Goal: Book appointment/travel/reservation

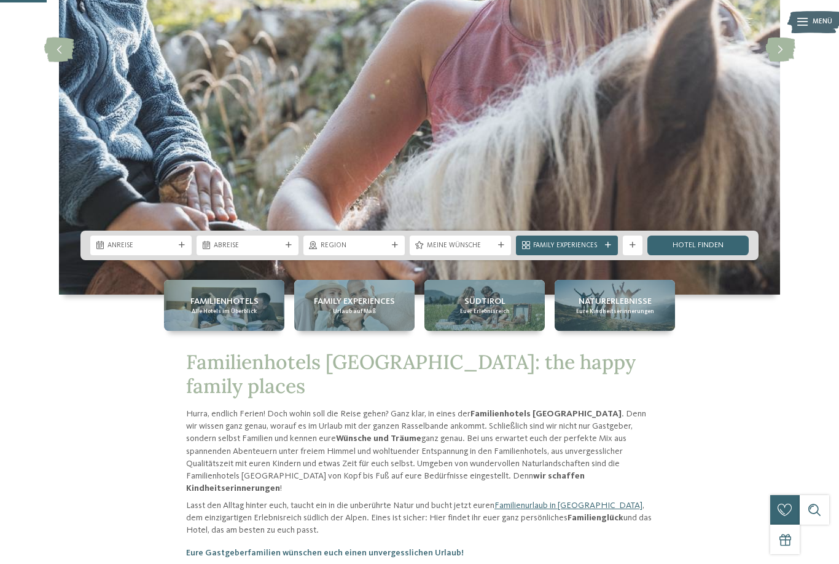
scroll to position [246, 0]
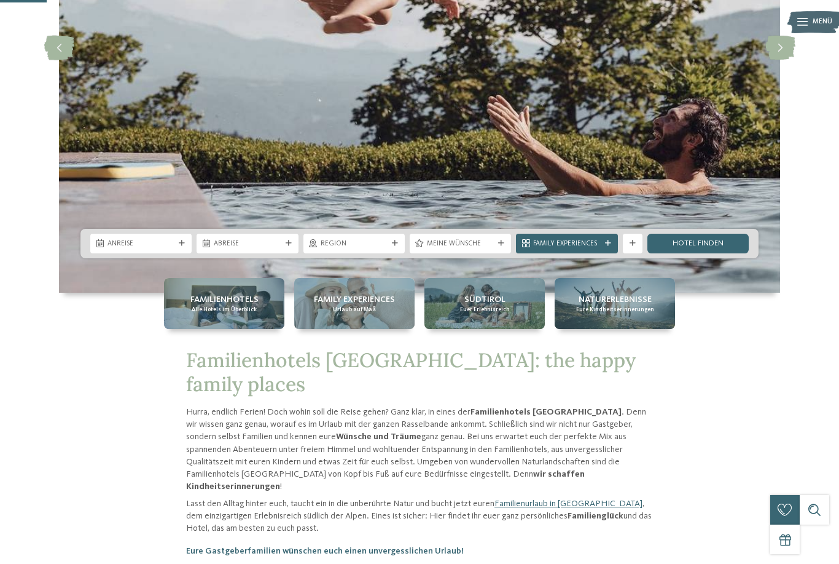
click at [179, 246] on icon at bounding box center [182, 243] width 6 height 6
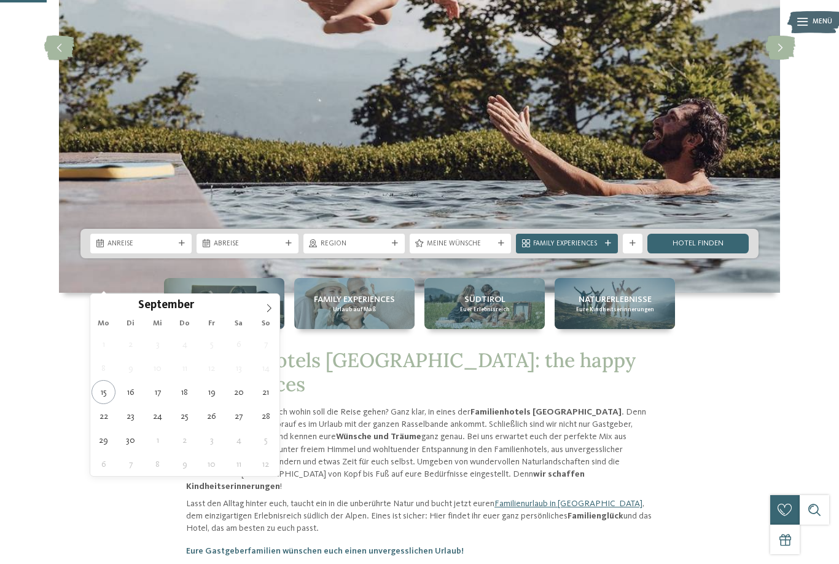
click at [271, 310] on icon at bounding box center [269, 308] width 9 height 9
click at [272, 299] on span at bounding box center [269, 304] width 21 height 21
click at [267, 310] on icon at bounding box center [269, 308] width 9 height 9
click at [272, 309] on icon at bounding box center [269, 308] width 9 height 9
type input "****"
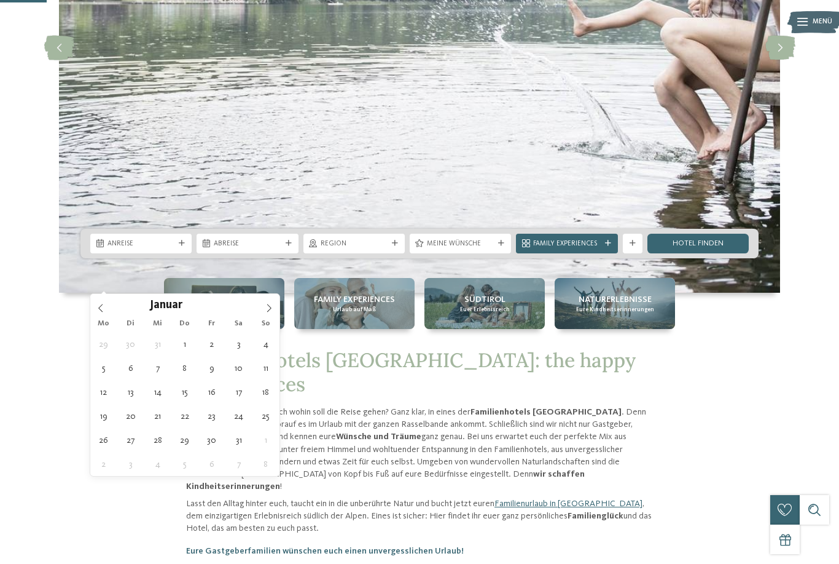
type div "01.01.2026"
type input "****"
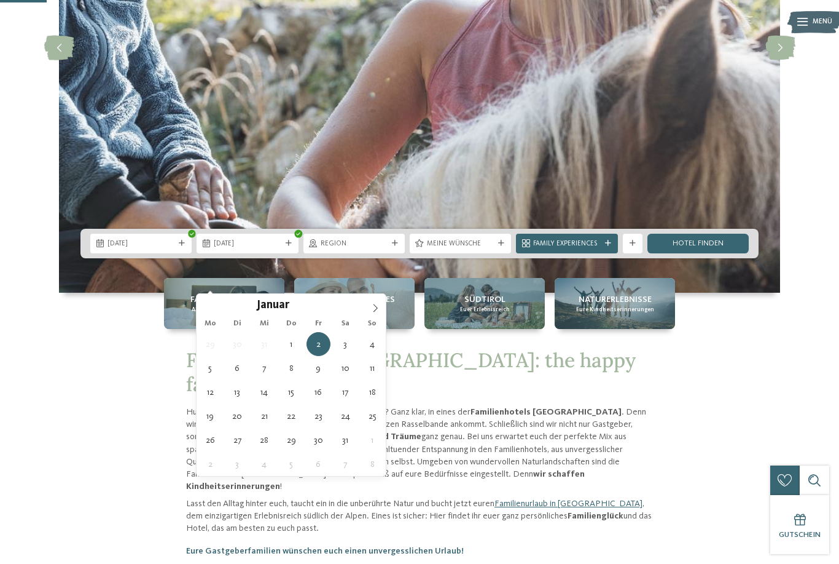
type div "06.01.2026"
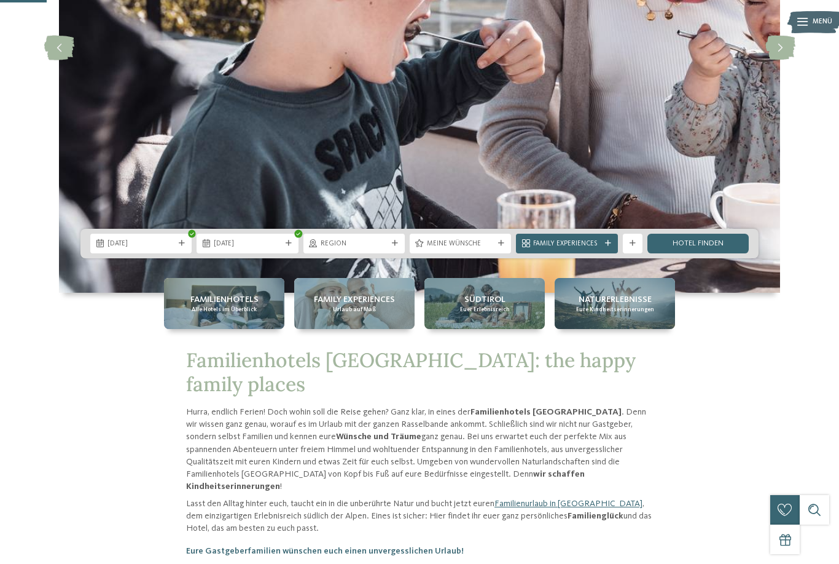
click at [714, 253] on link "Hotel finden" at bounding box center [698, 244] width 101 height 20
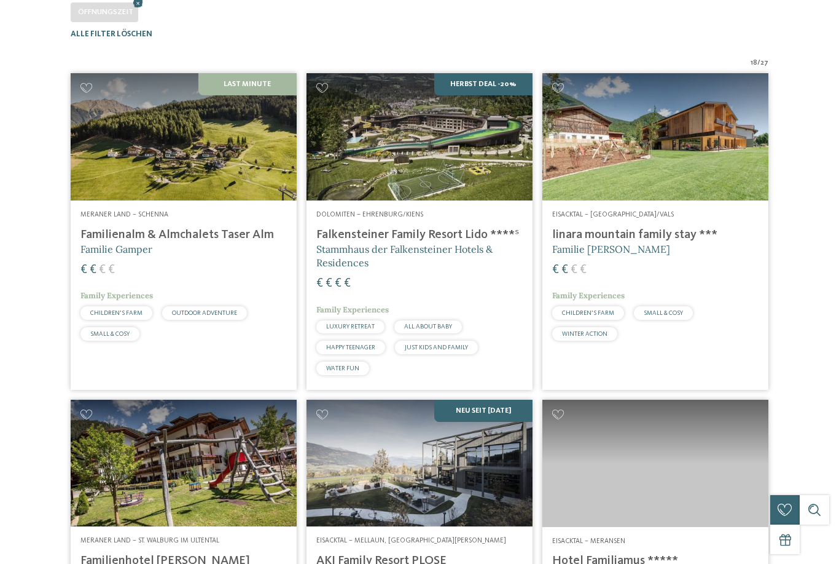
scroll to position [302, 0]
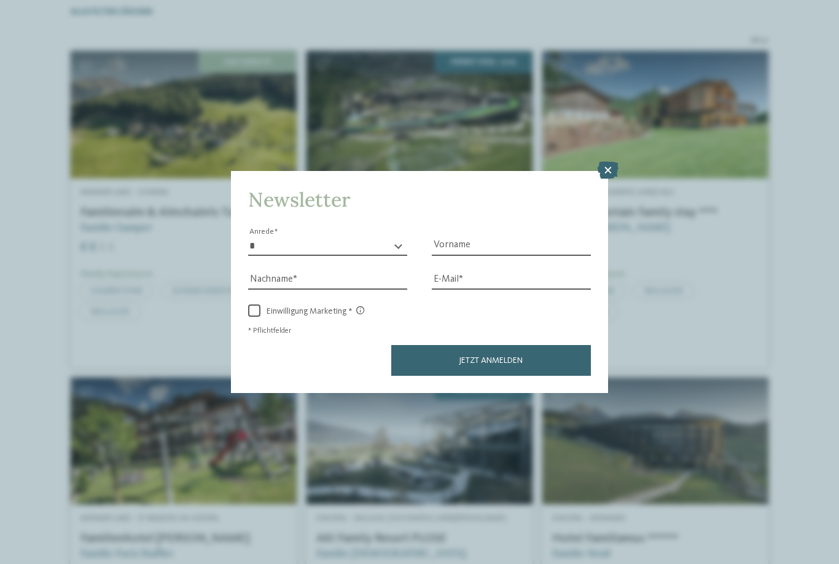
click at [608, 162] on icon at bounding box center [608, 170] width 21 height 17
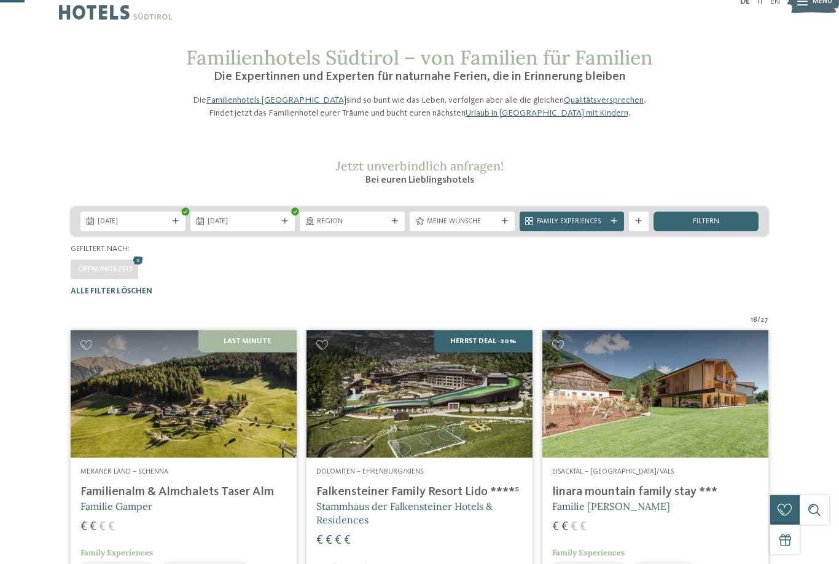
scroll to position [0, 0]
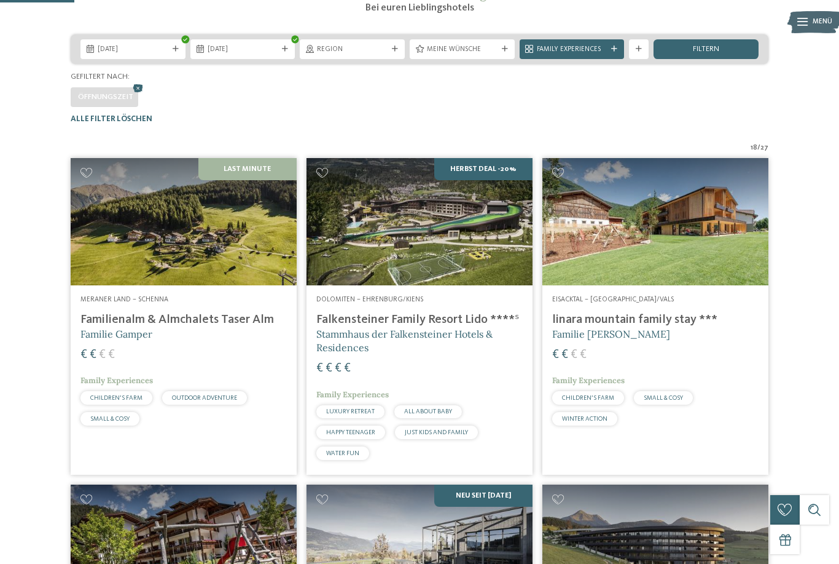
click at [727, 59] on div "filtern" at bounding box center [706, 49] width 105 height 20
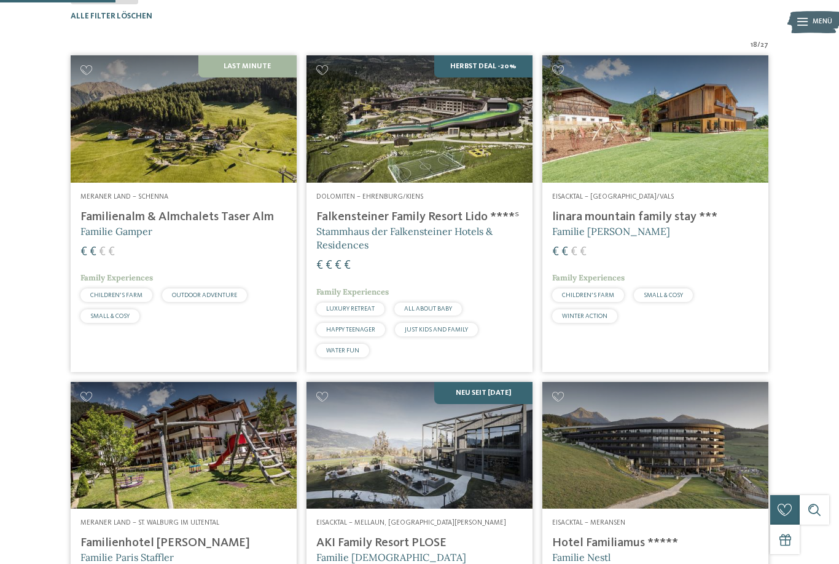
scroll to position [302, 0]
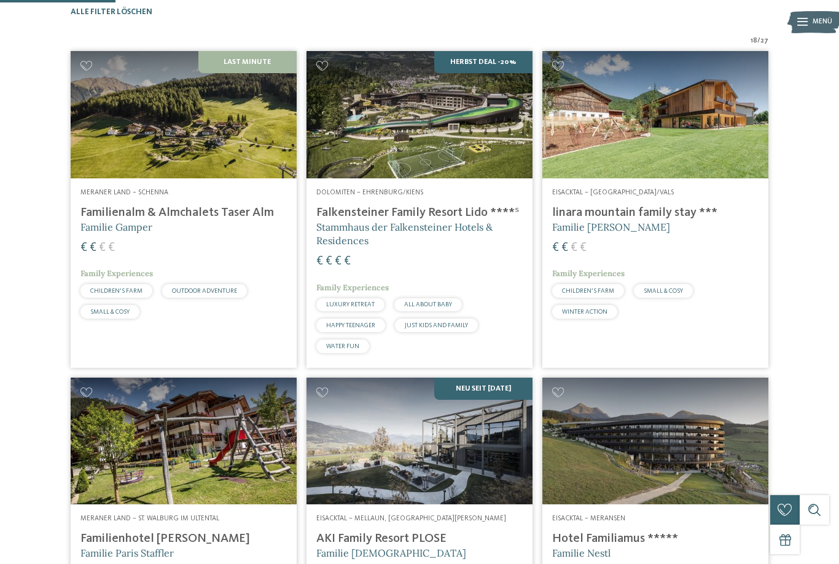
click at [463, 162] on img at bounding box center [420, 114] width 226 height 127
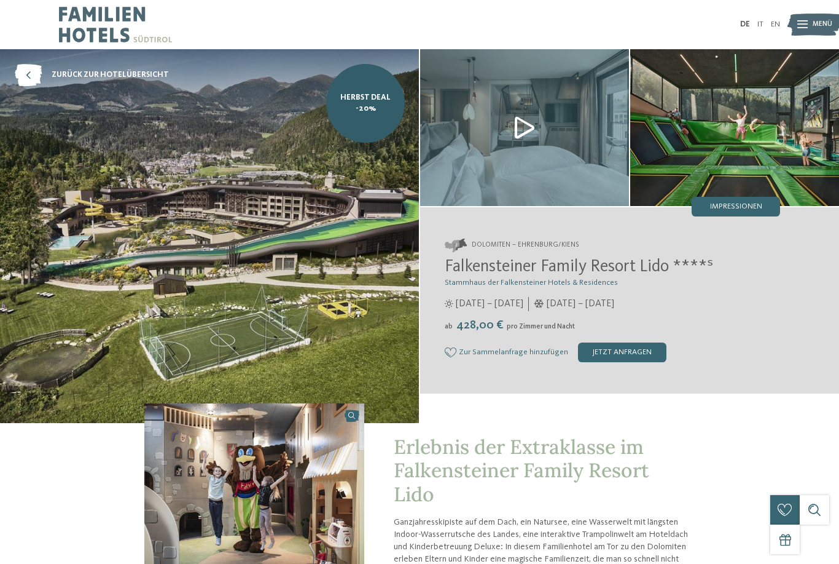
click at [825, 19] on div "Menü" at bounding box center [823, 24] width 20 height 25
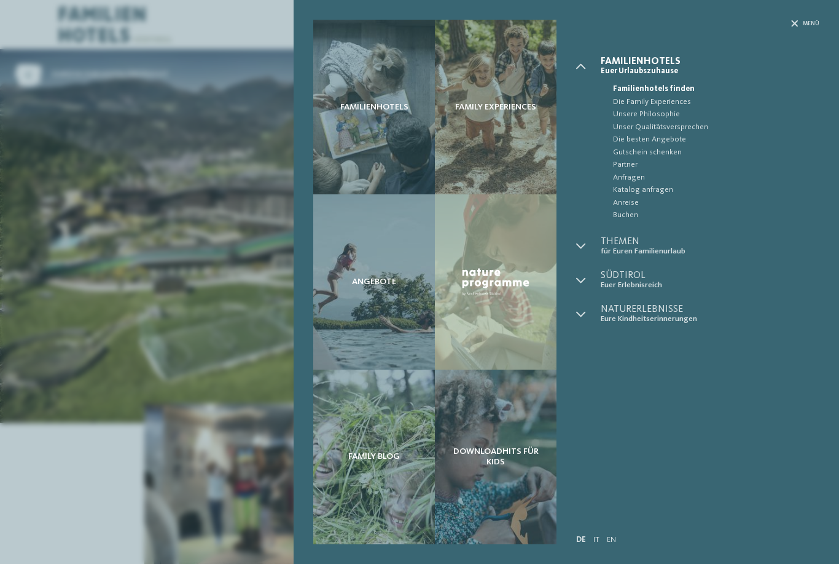
click at [78, 160] on div "Familienhotels Family Experiences Angebote" at bounding box center [419, 282] width 839 height 564
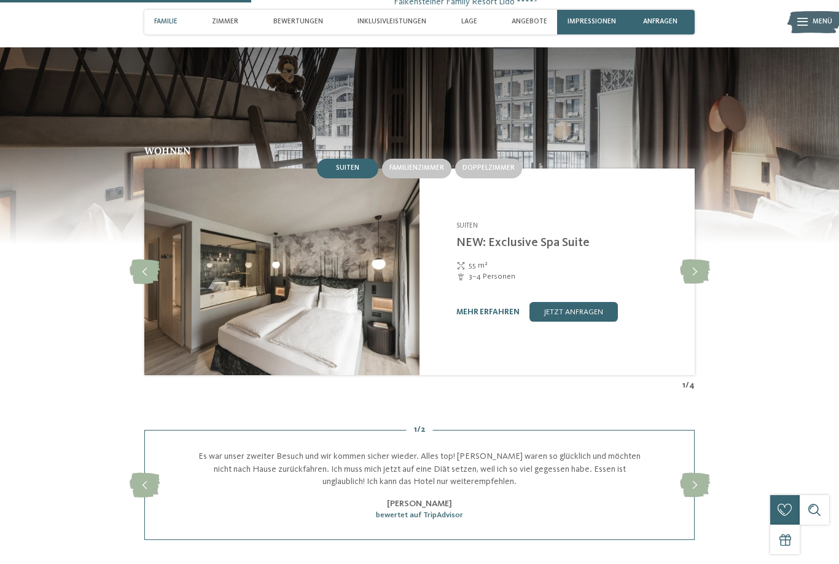
scroll to position [1021, 0]
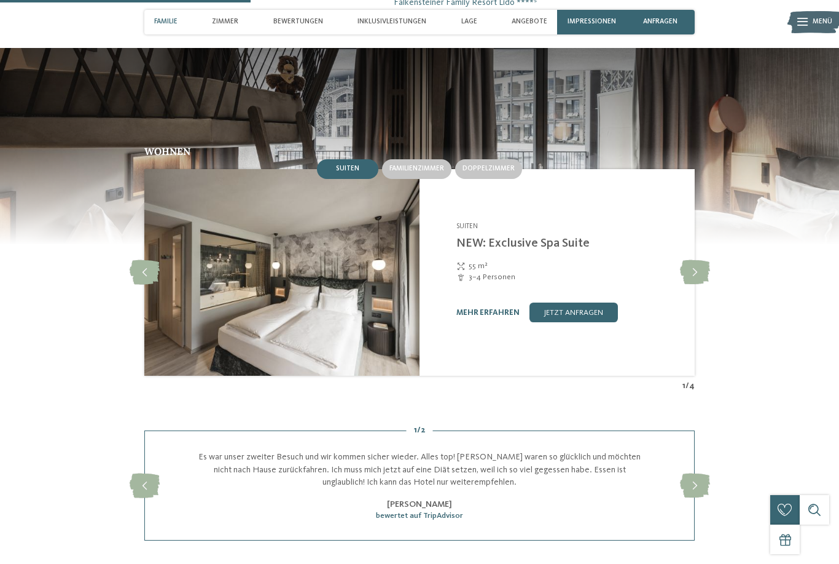
click at [415, 172] on span "Familienzimmer" at bounding box center [417, 168] width 55 height 7
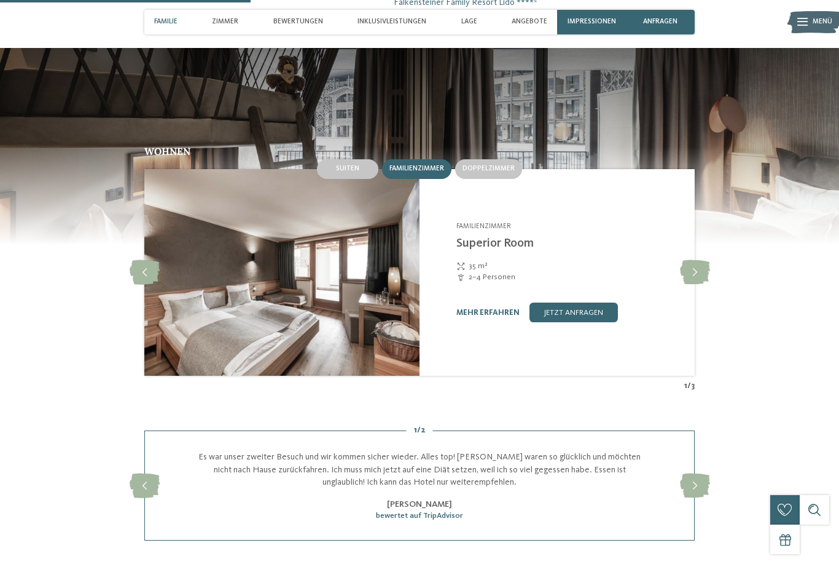
click at [495, 316] on link "mehr erfahren" at bounding box center [488, 313] width 63 height 8
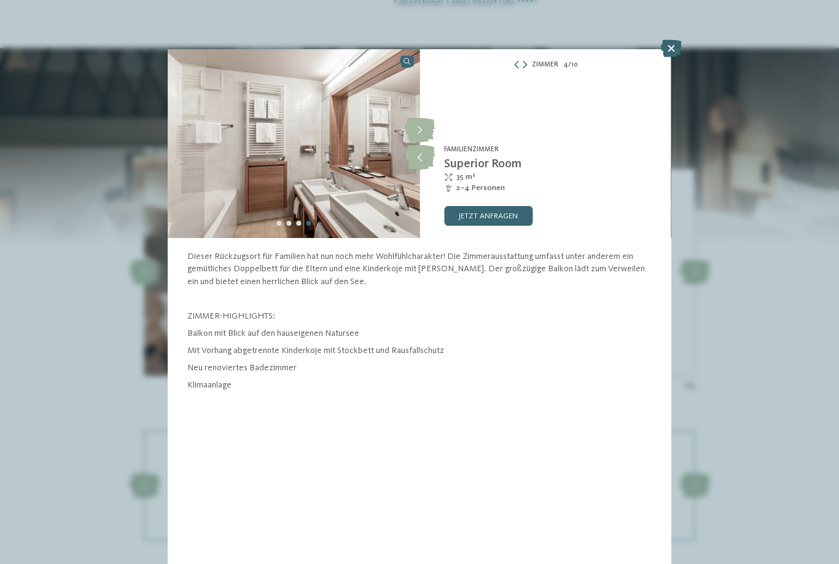
click at [670, 49] on icon at bounding box center [671, 48] width 21 height 17
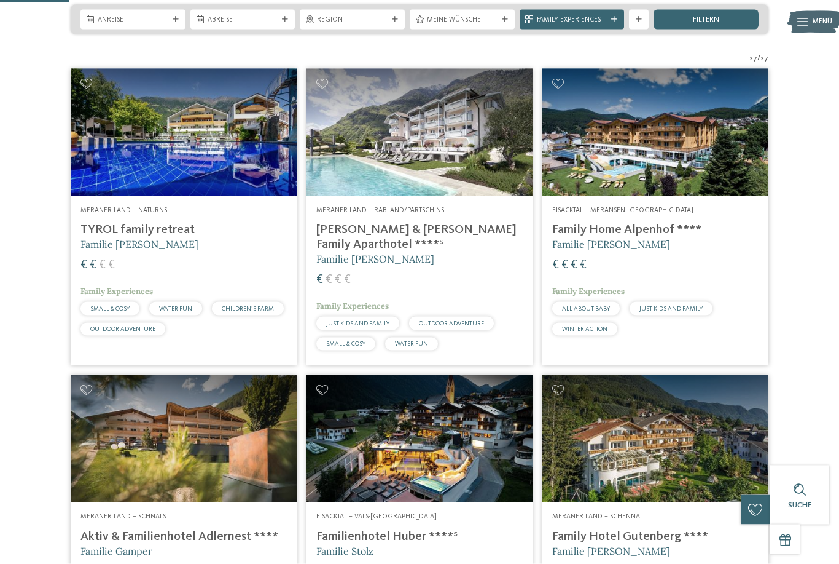
scroll to position [198, 0]
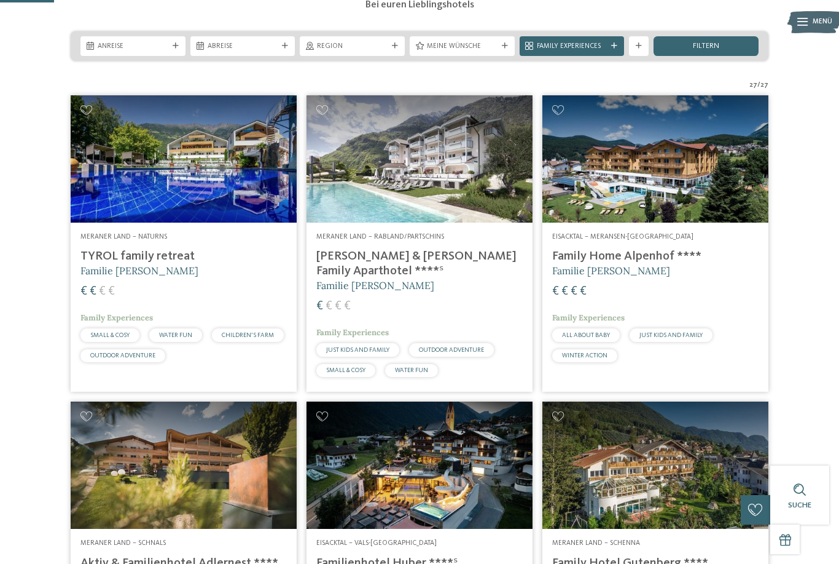
click at [244, 202] on img at bounding box center [184, 158] width 226 height 127
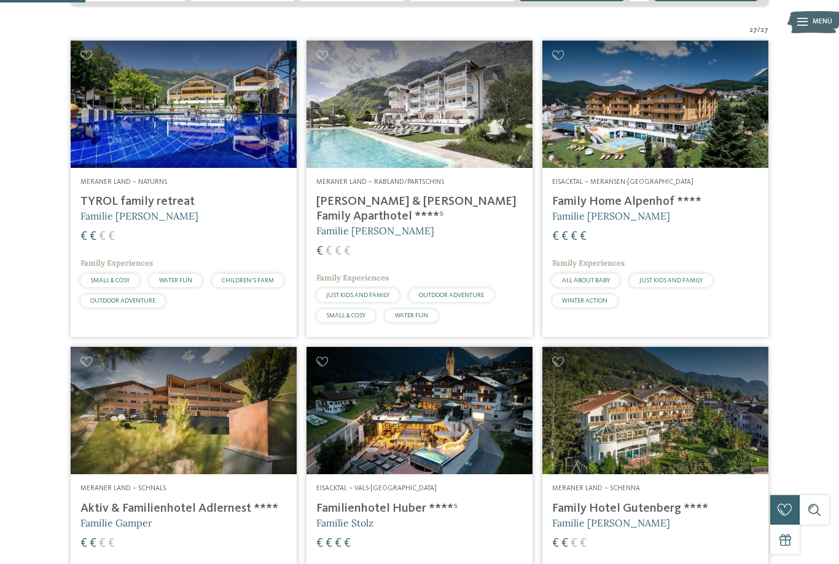
scroll to position [323, 0]
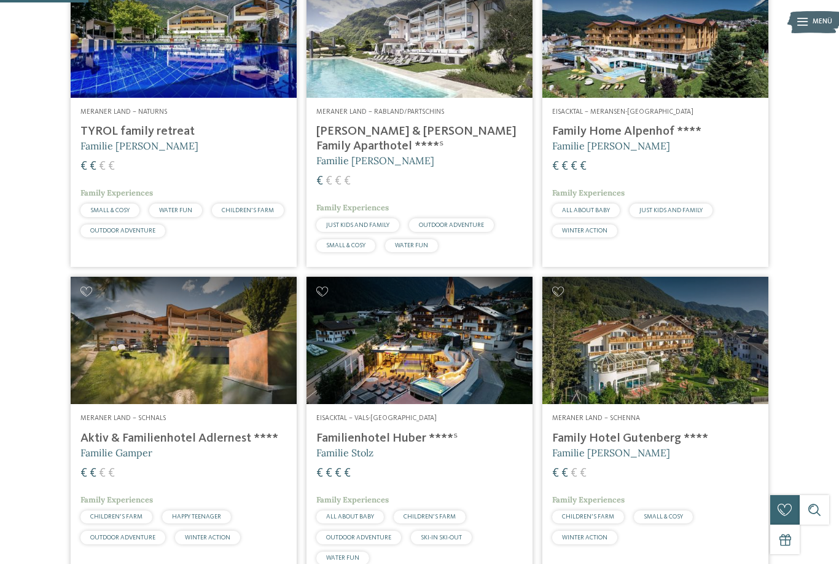
click at [267, 371] on img at bounding box center [184, 340] width 226 height 127
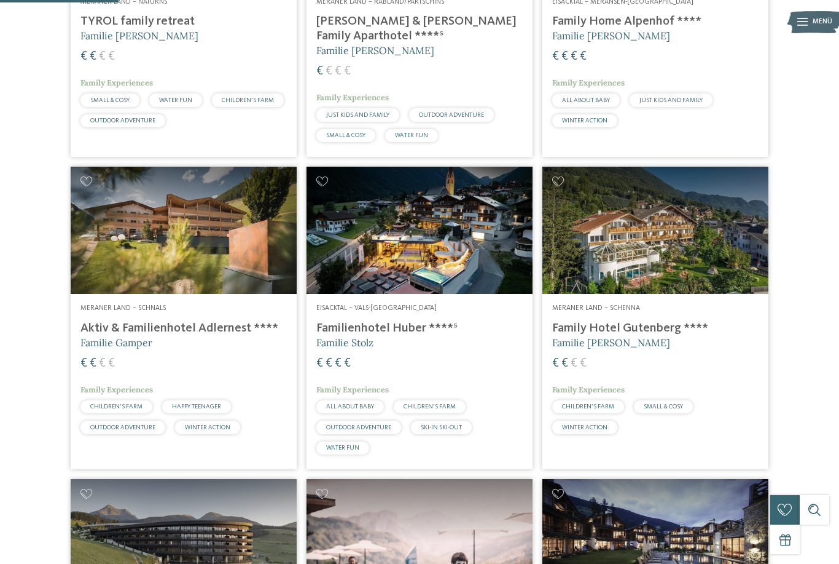
scroll to position [434, 0]
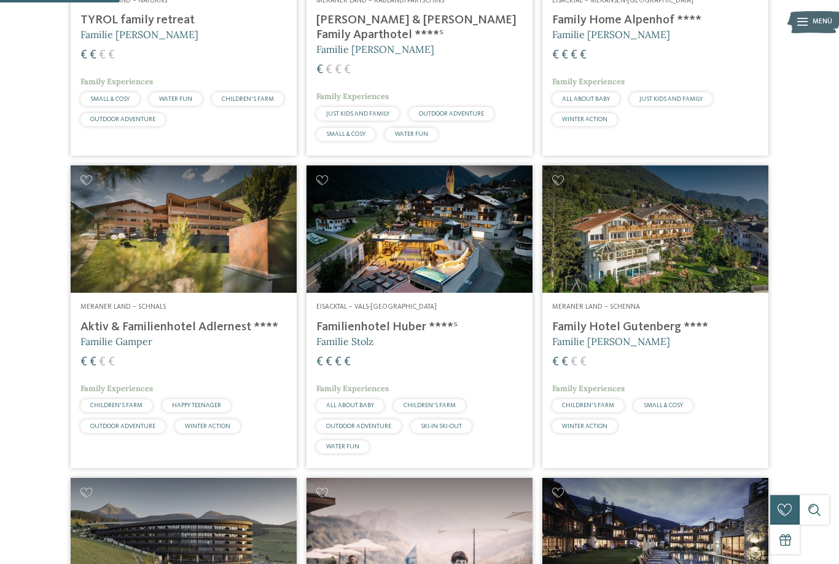
click at [489, 277] on img at bounding box center [420, 228] width 226 height 127
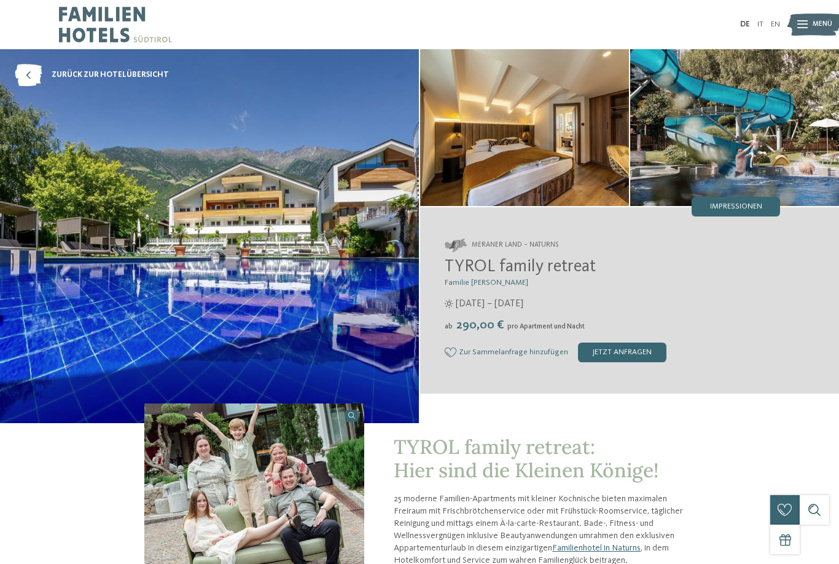
click at [774, 148] on img at bounding box center [735, 127] width 209 height 157
click at [748, 209] on span "Impressionen" at bounding box center [736, 207] width 52 height 8
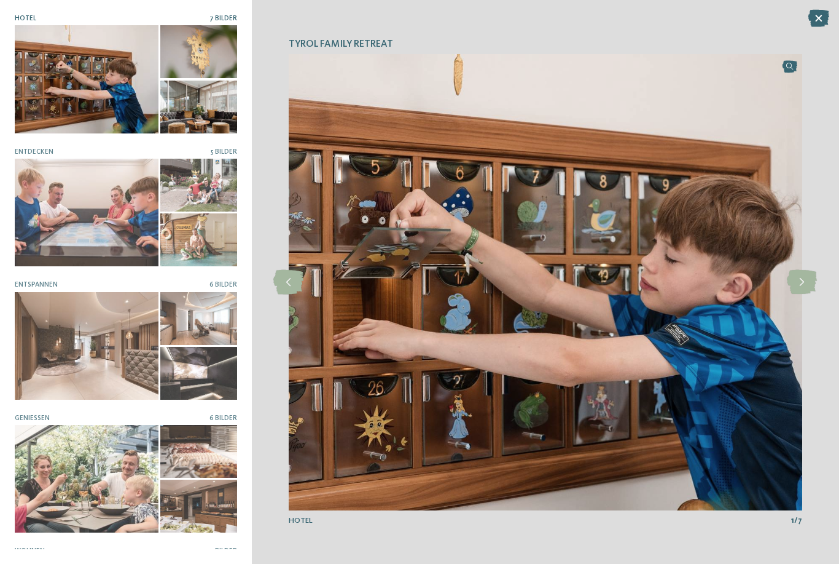
click at [92, 186] on div at bounding box center [87, 213] width 144 height 108
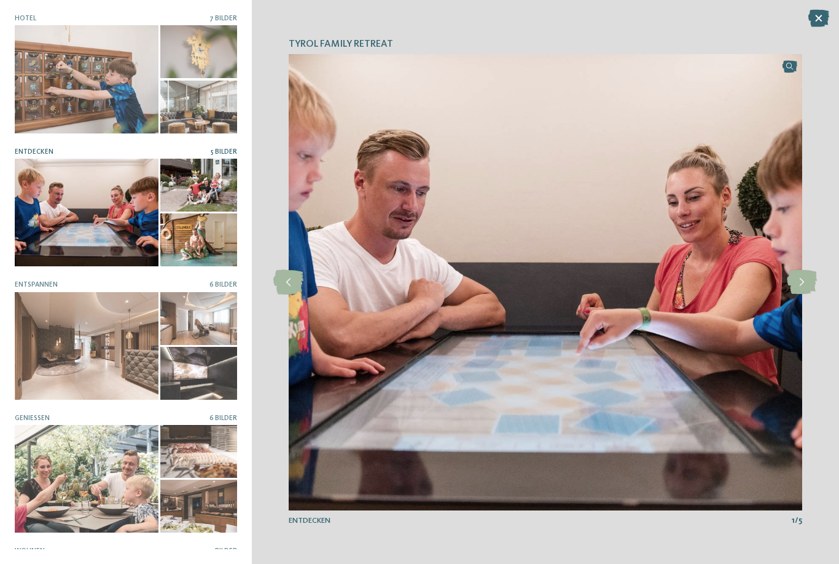
click at [806, 288] on icon at bounding box center [802, 282] width 30 height 25
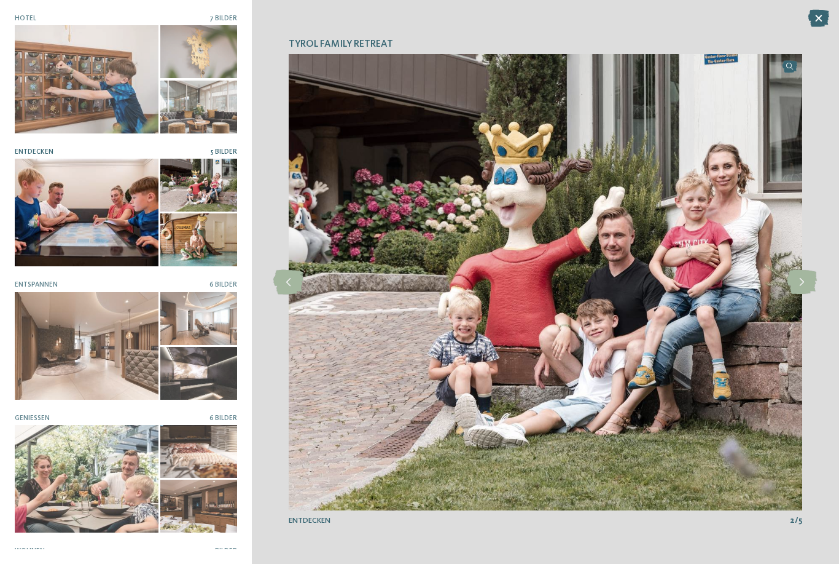
click at [800, 290] on icon at bounding box center [802, 282] width 30 height 25
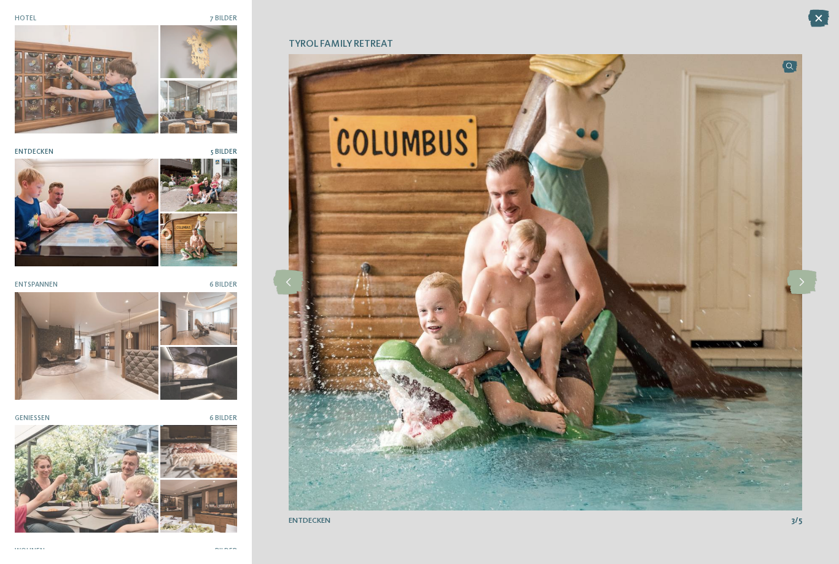
click at [807, 287] on icon at bounding box center [802, 282] width 30 height 25
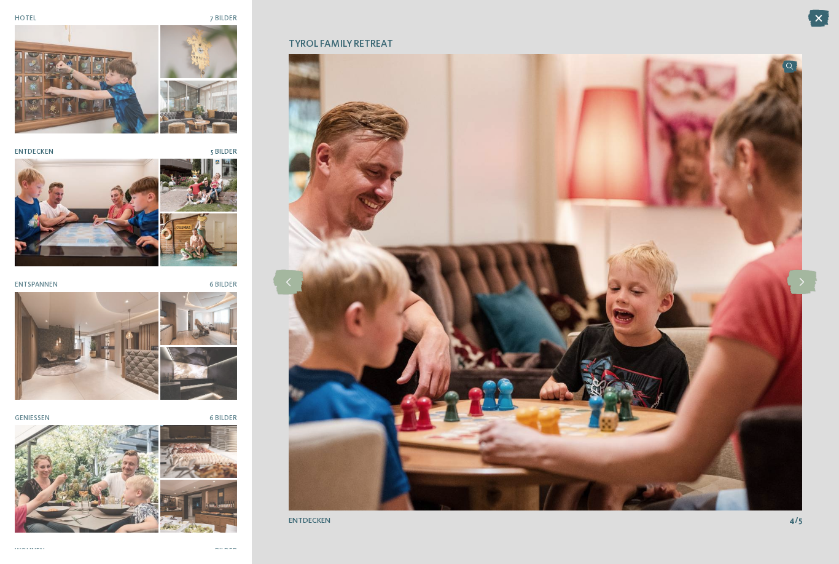
click at [808, 295] on div at bounding box center [802, 282] width 27 height 27
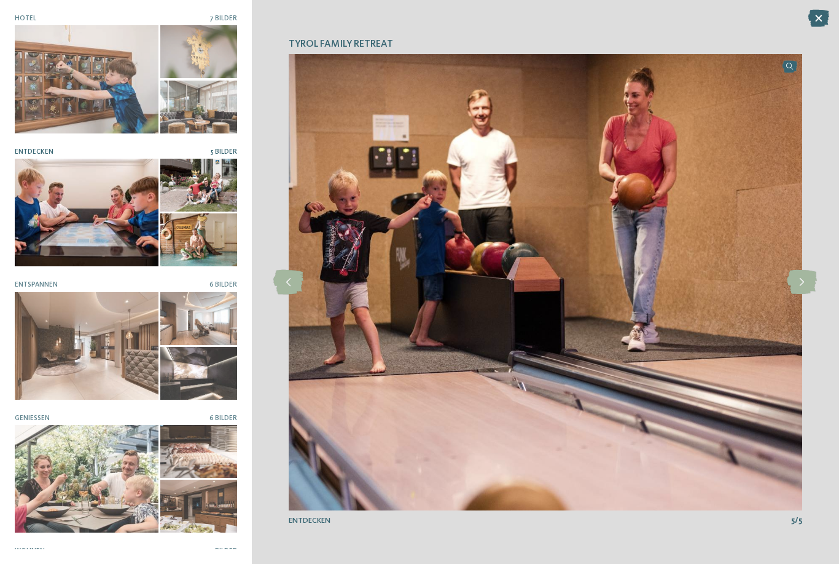
click at [806, 284] on icon at bounding box center [802, 282] width 30 height 25
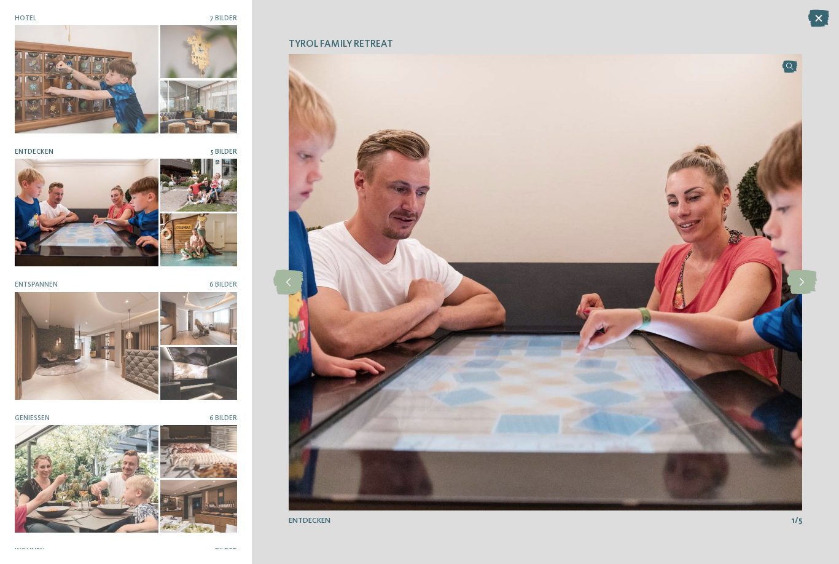
click at [825, 14] on icon at bounding box center [819, 18] width 21 height 17
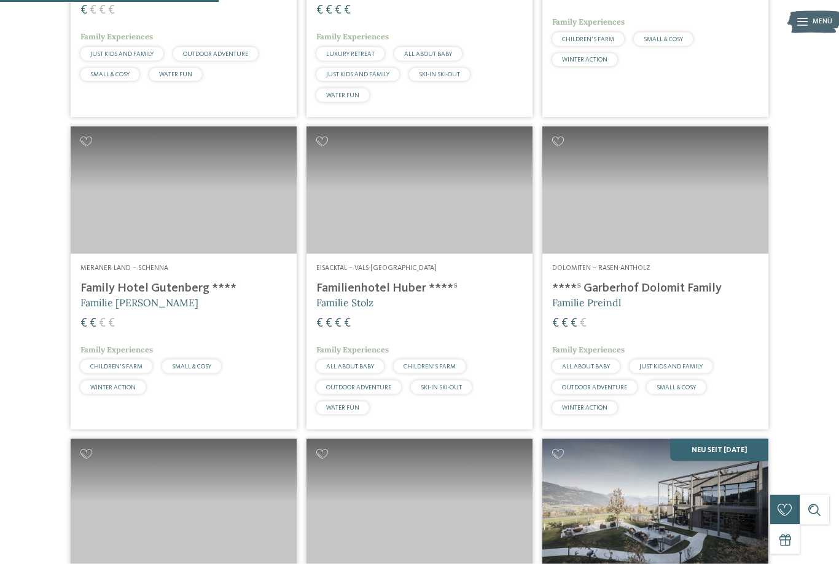
scroll to position [810, 0]
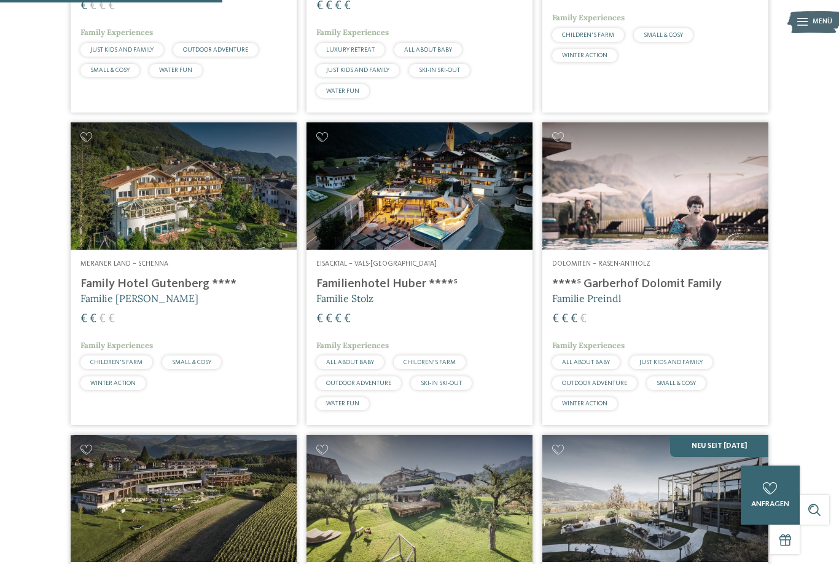
click at [683, 242] on img at bounding box center [656, 185] width 226 height 127
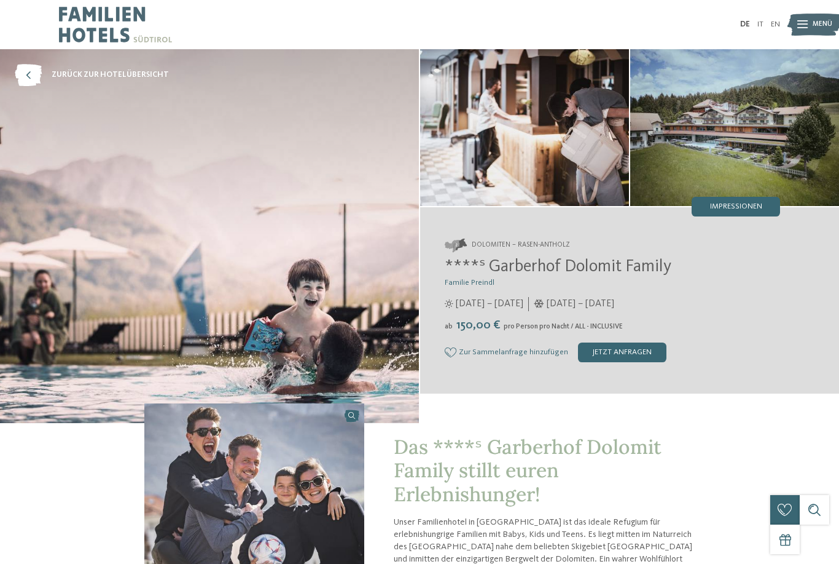
click at [528, 355] on span "Zur Sammelanfrage hinzufügen" at bounding box center [513, 352] width 109 height 9
click at [647, 357] on div "jetzt anfragen" at bounding box center [632, 352] width 88 height 20
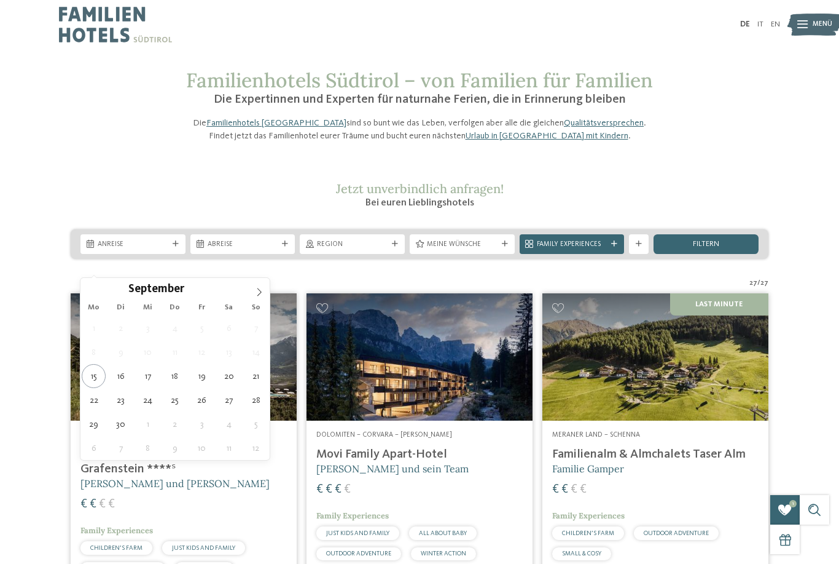
click at [260, 294] on icon at bounding box center [259, 292] width 4 height 8
click at [259, 294] on icon at bounding box center [259, 292] width 9 height 9
click at [261, 293] on icon at bounding box center [259, 292] width 4 height 8
click at [262, 291] on icon at bounding box center [259, 292] width 9 height 9
type input "****"
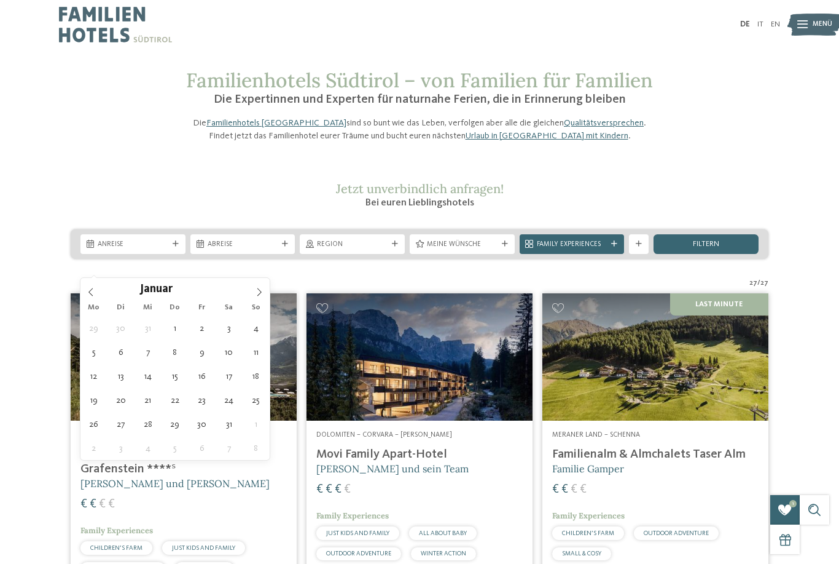
type div "01.01.2026"
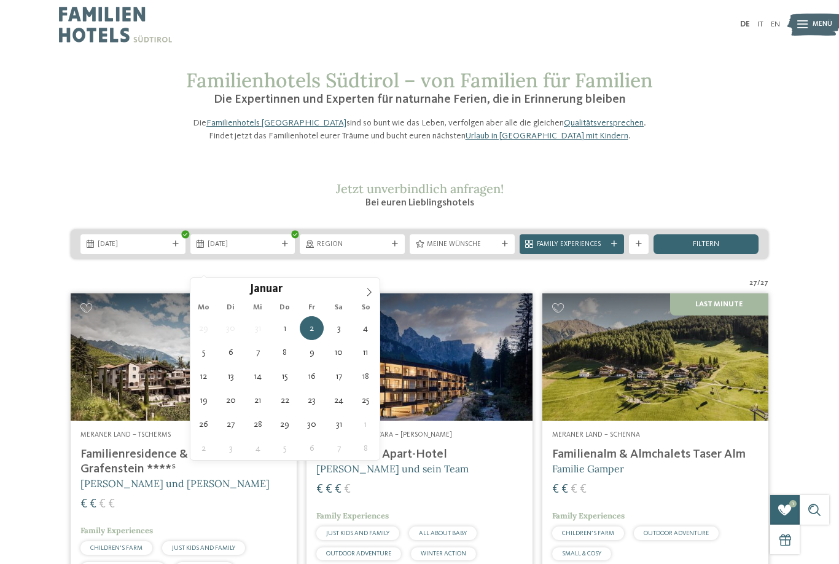
type input "****"
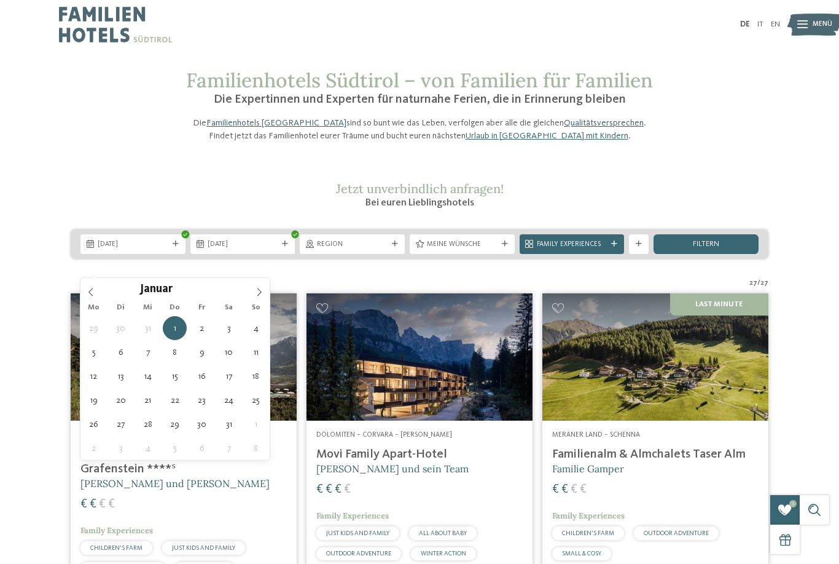
type div "02.01.2026"
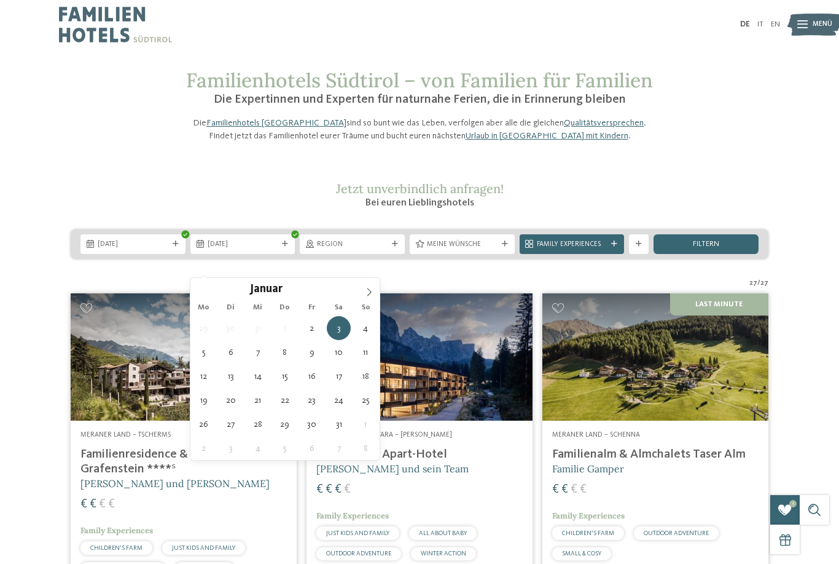
click at [290, 247] on div at bounding box center [285, 244] width 10 height 6
type div "07.01.2026"
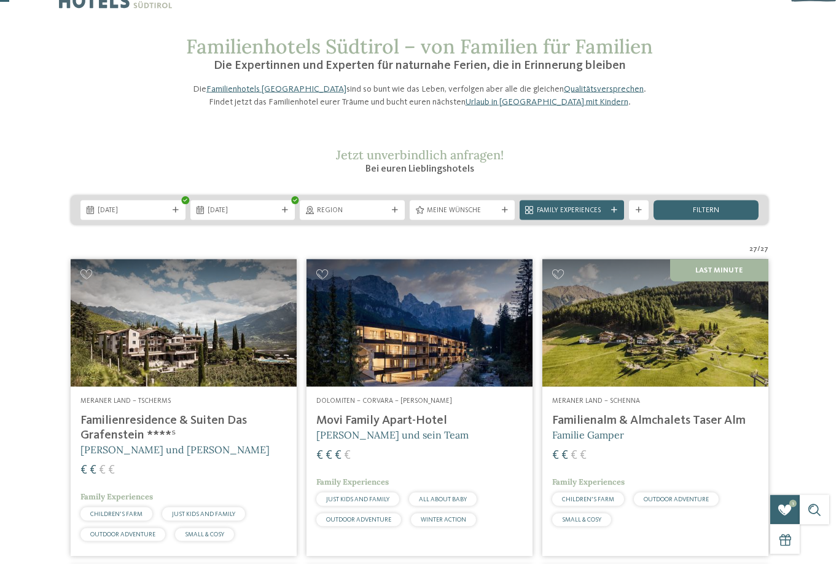
scroll to position [34, 0]
click at [715, 214] on span "filtern" at bounding box center [706, 210] width 26 height 8
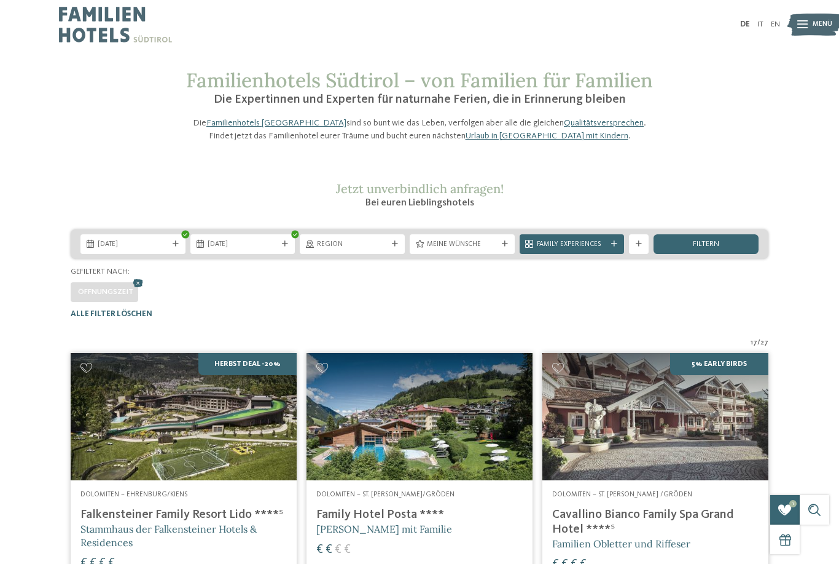
scroll to position [4, 0]
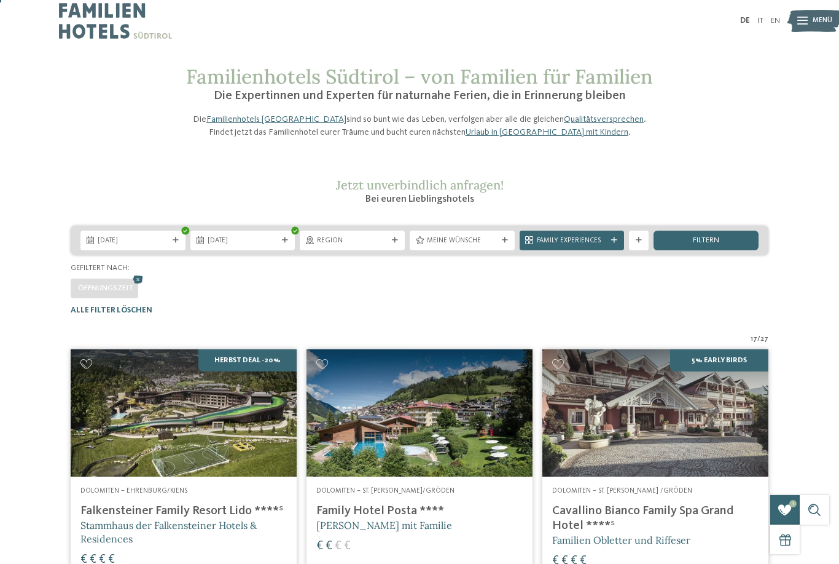
click at [499, 245] on div "Meine Wünsche" at bounding box center [463, 240] width 76 height 10
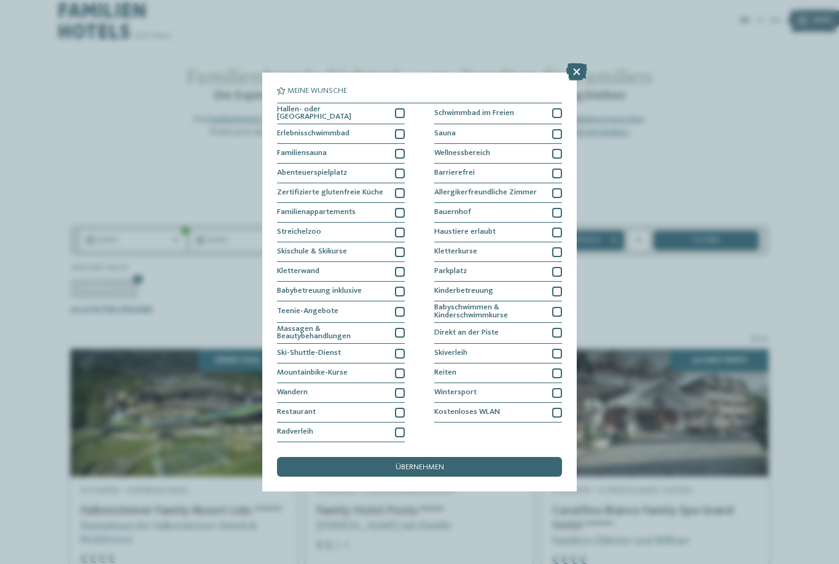
click at [561, 149] on div at bounding box center [557, 154] width 10 height 10
click at [557, 388] on div at bounding box center [557, 393] width 10 height 10
click at [558, 262] on div "Parkplatz" at bounding box center [498, 272] width 128 height 20
click at [464, 457] on div "übernehmen" at bounding box center [419, 467] width 285 height 20
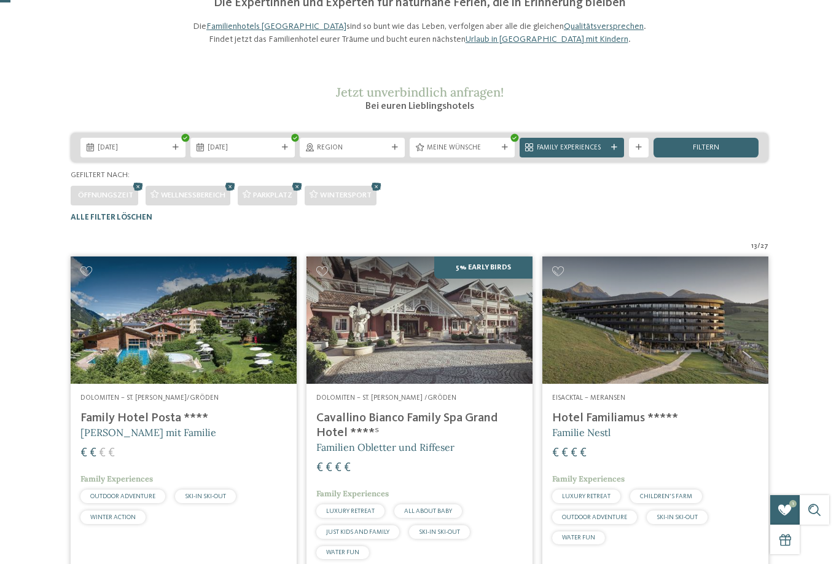
scroll to position [0, 0]
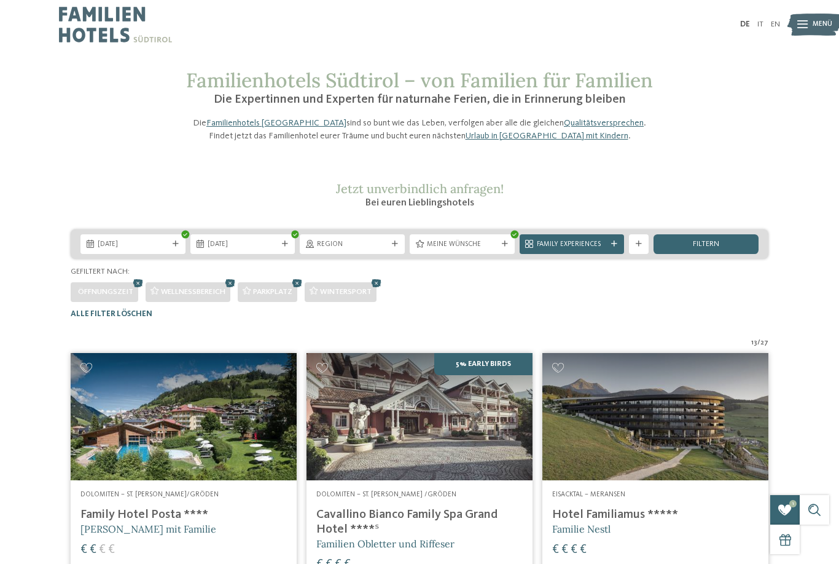
click at [609, 249] on div "Family Experiences" at bounding box center [573, 243] width 76 height 10
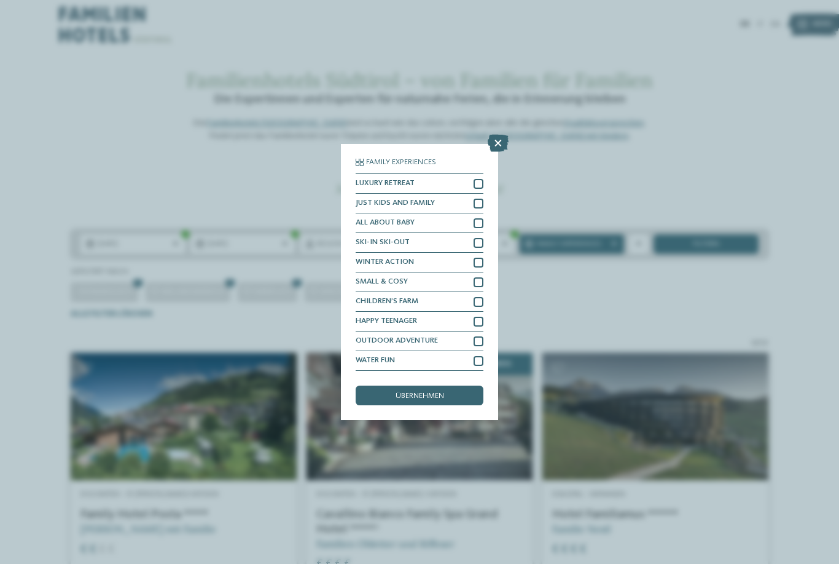
click at [698, 206] on div "Family Experiences LUXURY RETREAT JUST KIDS AND FAMILY" at bounding box center [419, 282] width 839 height 564
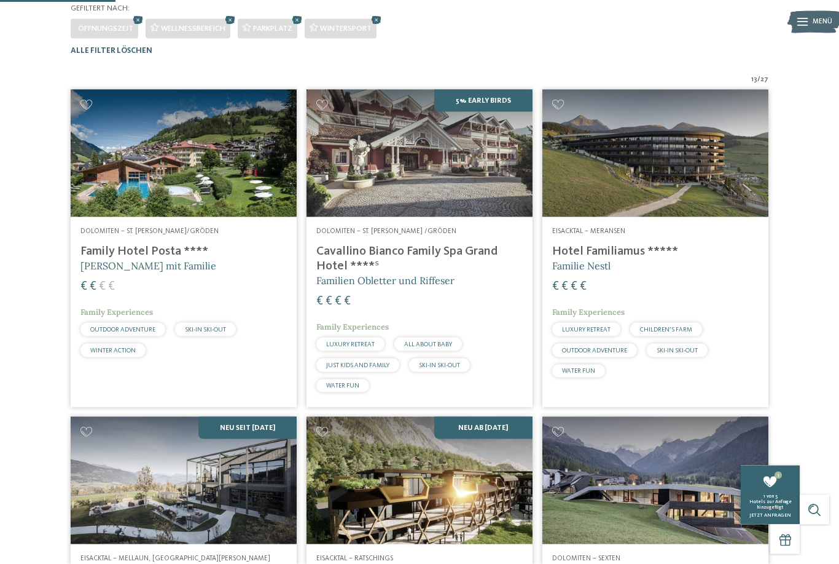
scroll to position [265, 0]
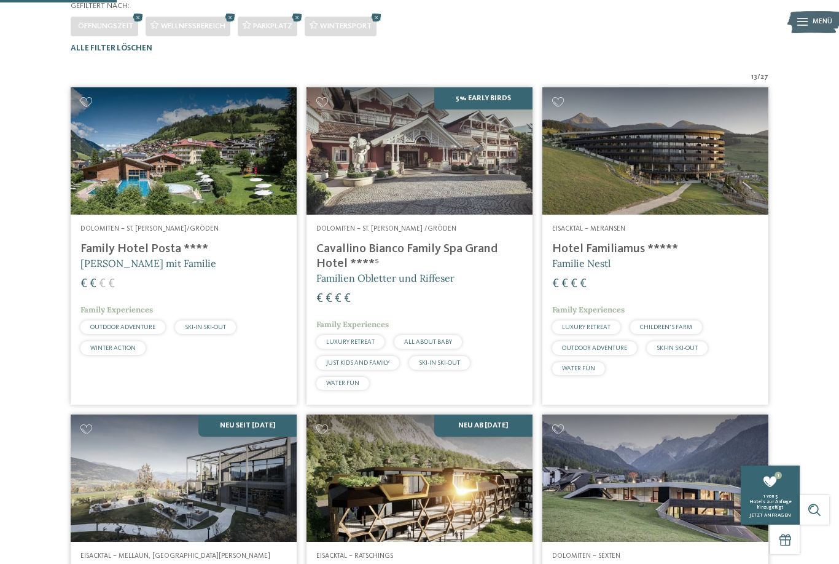
click at [717, 209] on img at bounding box center [656, 150] width 226 height 127
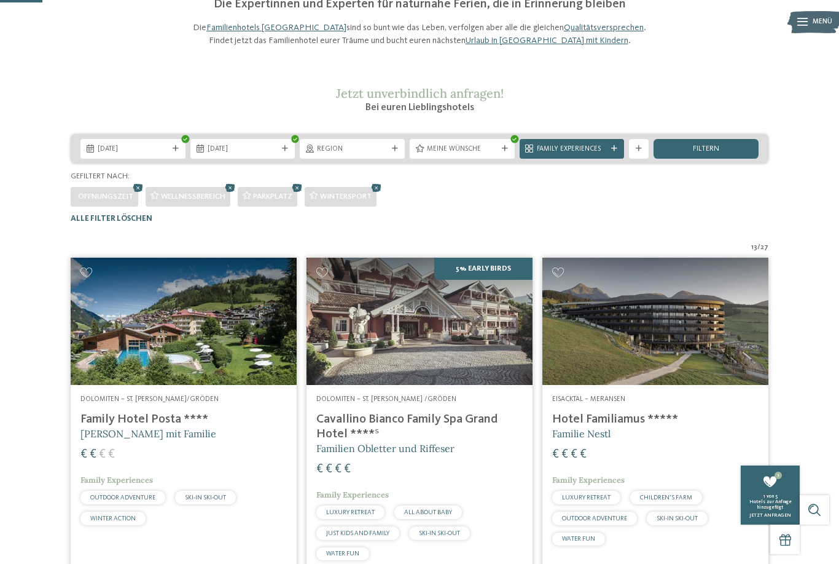
scroll to position [96, 0]
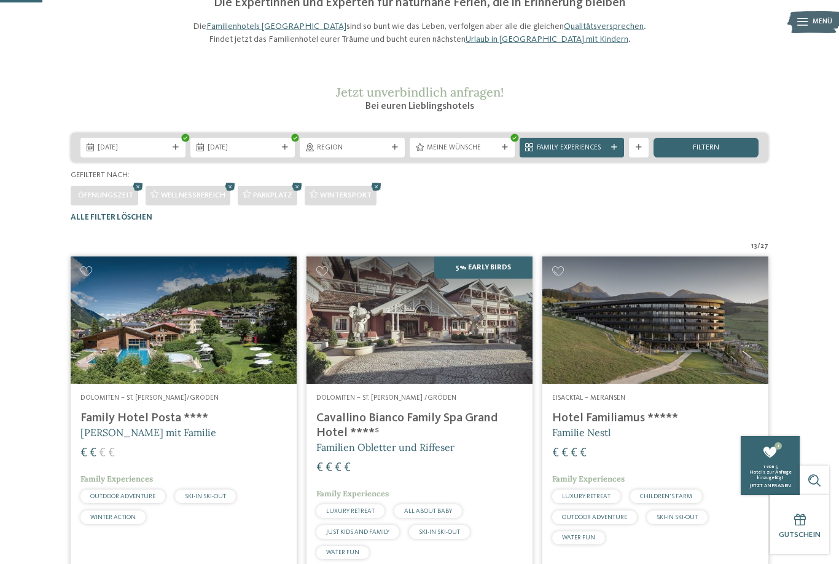
click at [461, 374] on img at bounding box center [420, 319] width 226 height 127
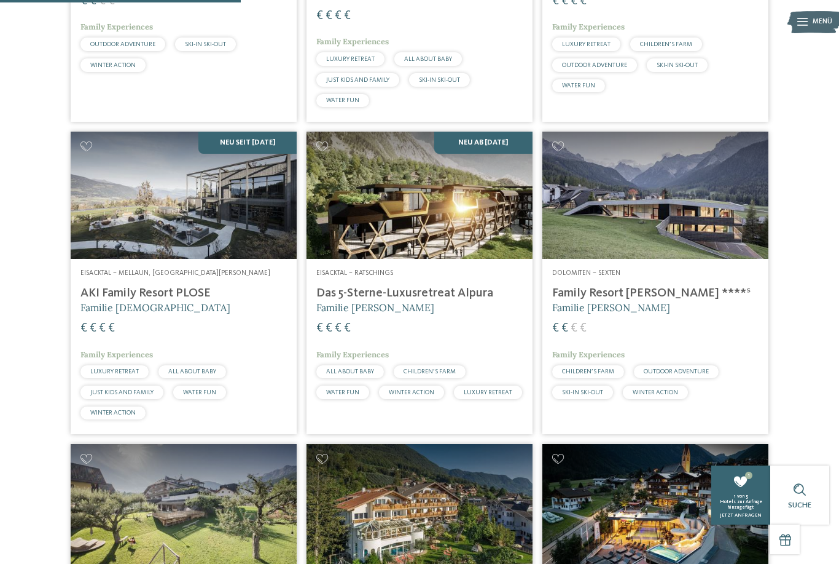
scroll to position [521, 0]
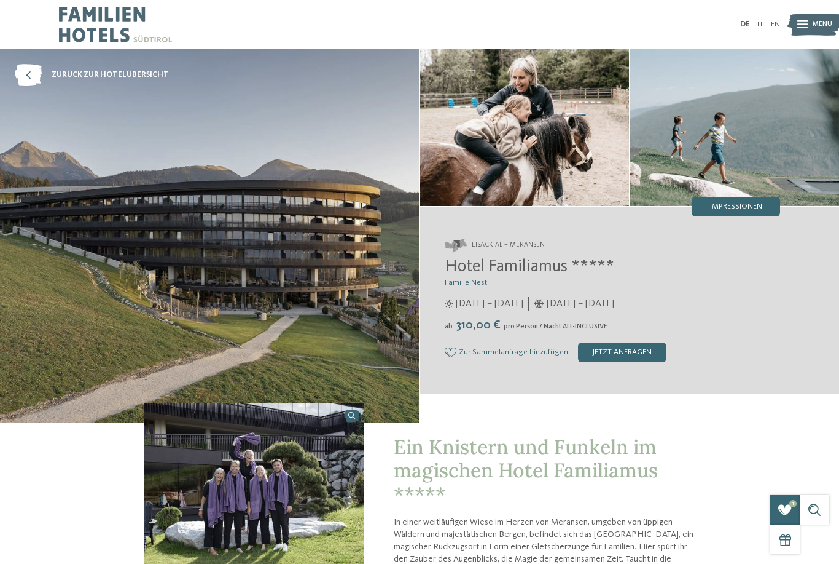
click at [619, 362] on div "jetzt anfragen" at bounding box center [622, 352] width 88 height 20
